Goal: Navigation & Orientation: Find specific page/section

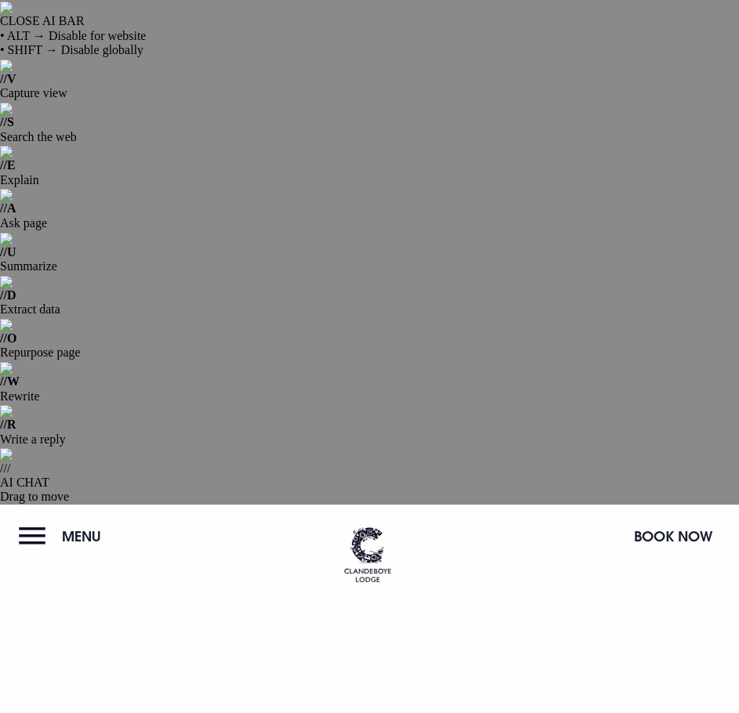
click at [42, 520] on button "Menu" at bounding box center [64, 537] width 90 height 34
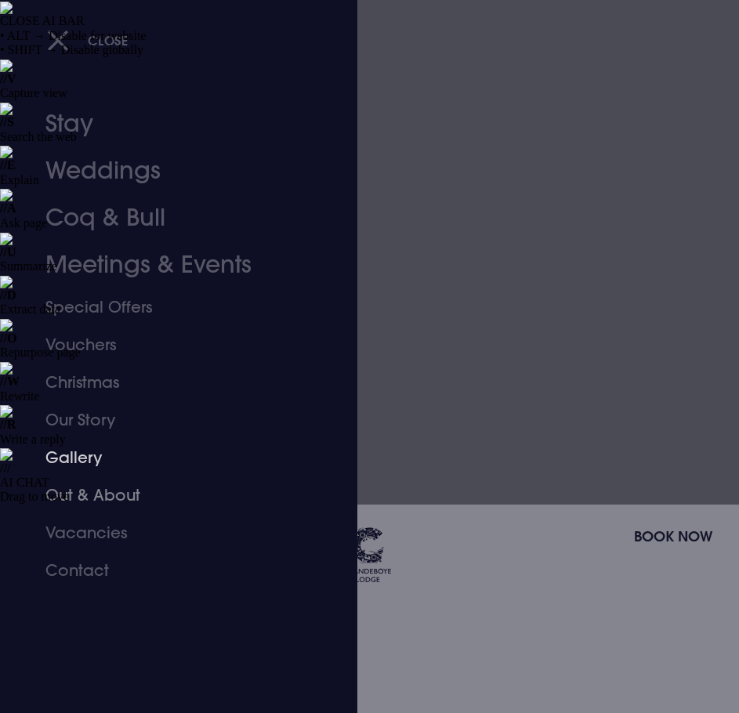
click at [103, 491] on link "Out & About" at bounding box center [169, 496] width 248 height 38
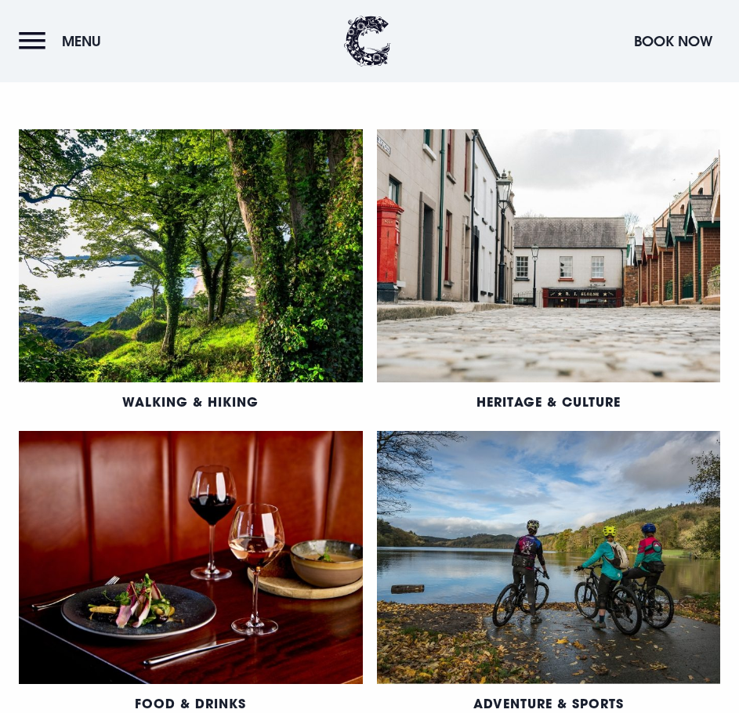
scroll to position [1097, 0]
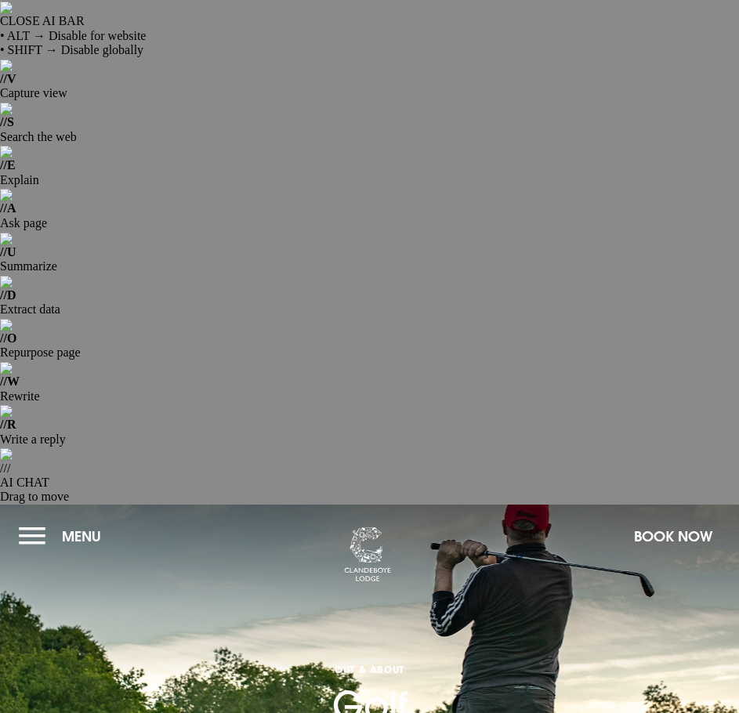
click at [28, 520] on button "Menu" at bounding box center [64, 537] width 90 height 34
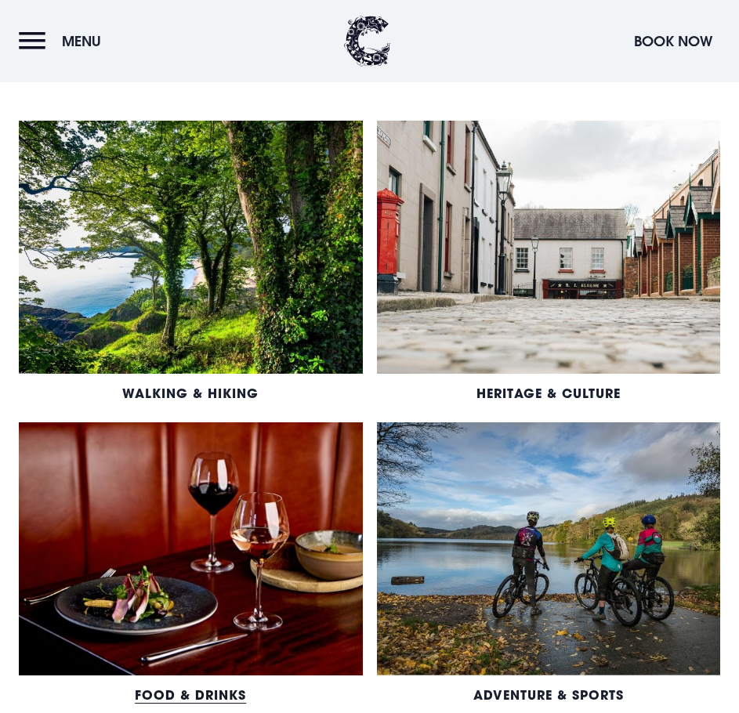
scroll to position [959, 0]
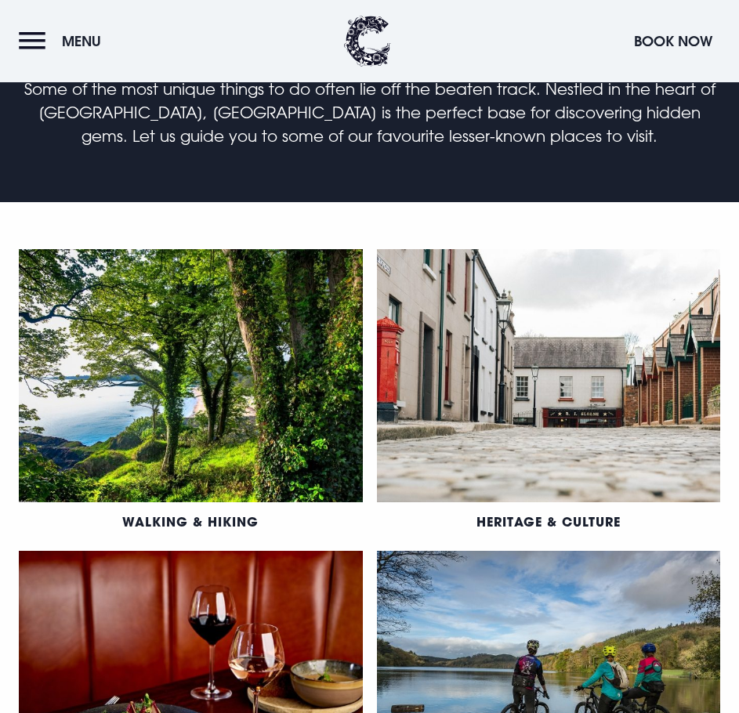
scroll to position [959, 0]
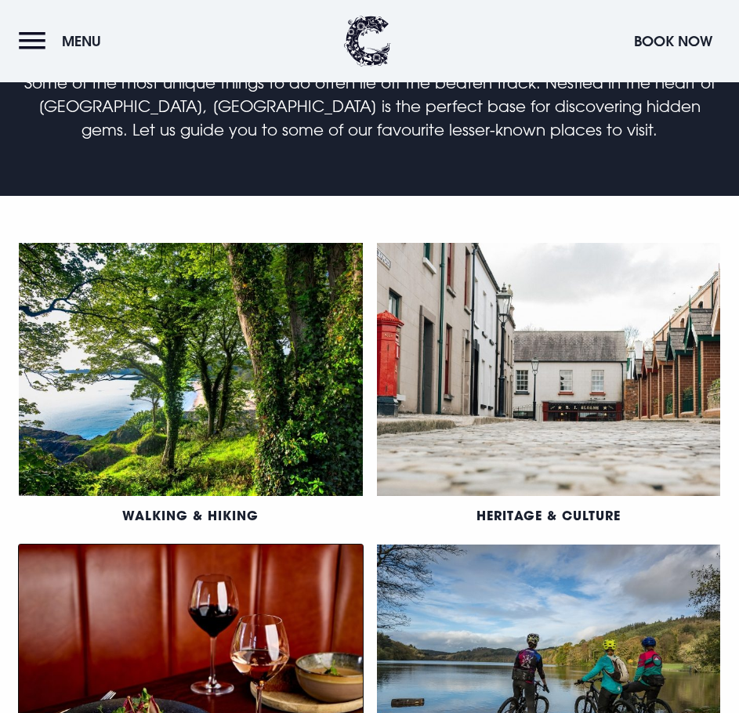
drag, startPoint x: 237, startPoint y: 245, endPoint x: 226, endPoint y: 222, distance: 25.9
